Goal: Information Seeking & Learning: Learn about a topic

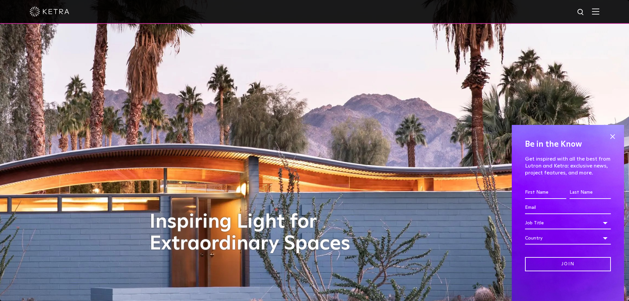
click at [584, 12] on img at bounding box center [580, 12] width 8 height 8
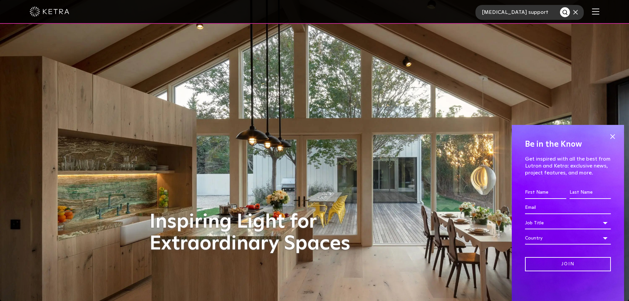
type input "[MEDICAL_DATA] support"
click at [560, 7] on button "Search" at bounding box center [565, 12] width 10 height 10
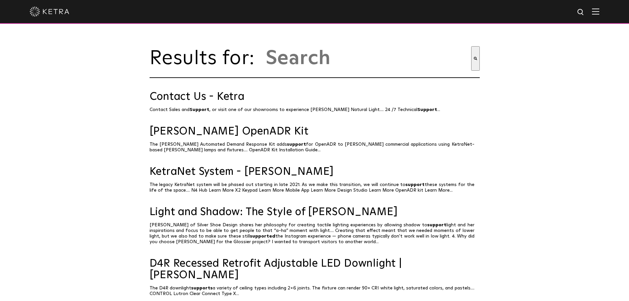
type input "[MEDICAL_DATA] support"
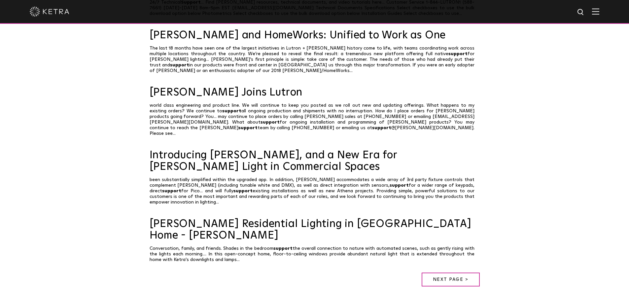
scroll to position [330, 0]
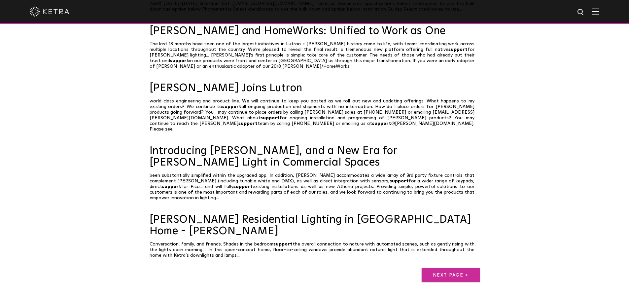
click at [448, 268] on link "Next page >" at bounding box center [450, 275] width 58 height 14
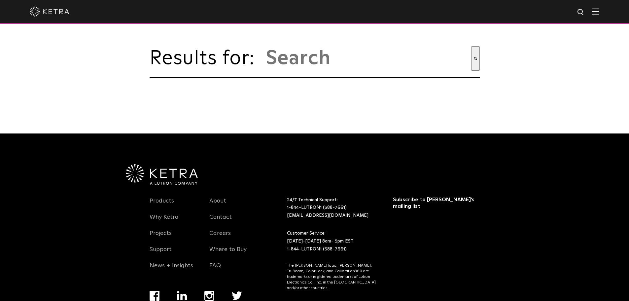
type input "[MEDICAL_DATA] support"
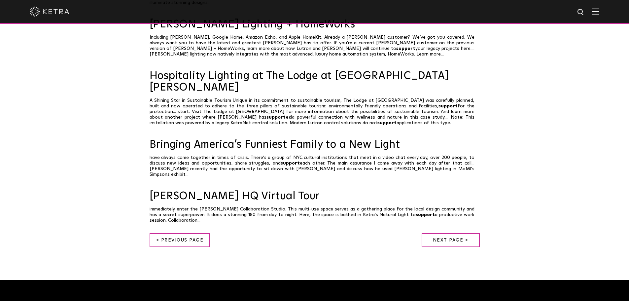
scroll to position [429, 0]
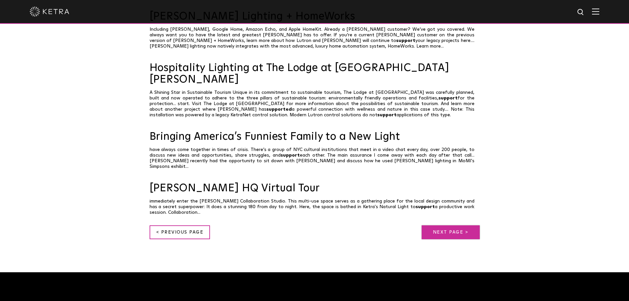
click at [451, 225] on link "Next page >" at bounding box center [450, 232] width 58 height 14
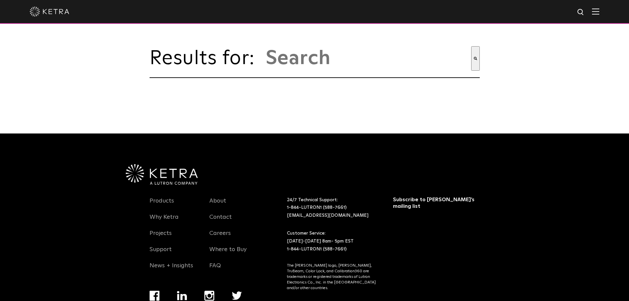
type input "[MEDICAL_DATA] support"
